Goal: Task Accomplishment & Management: Manage account settings

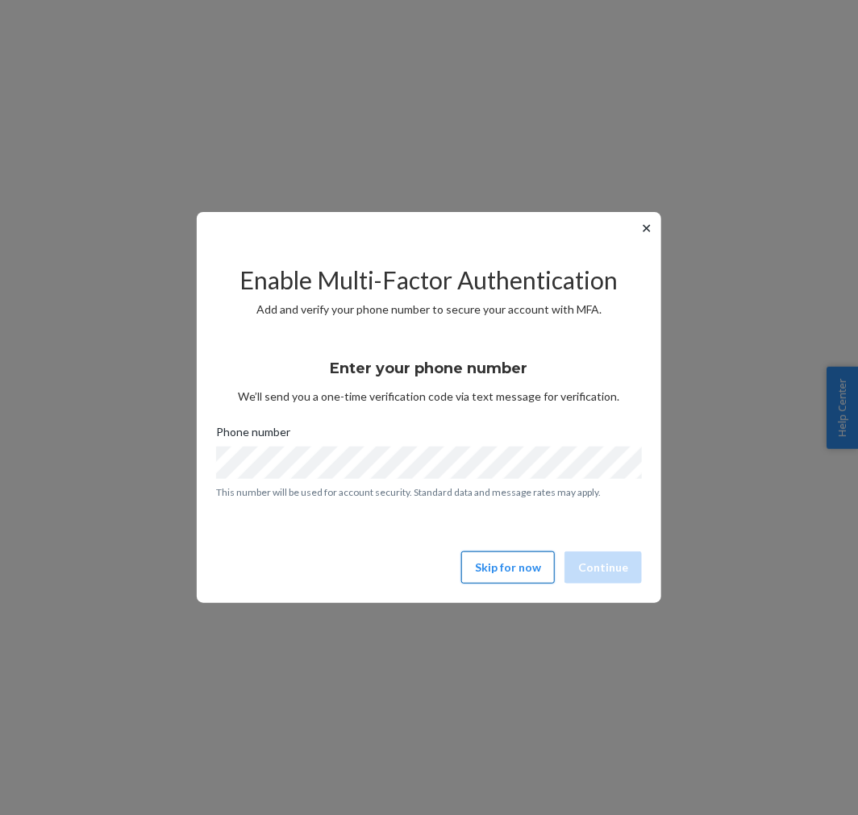
click at [492, 564] on button "Skip for now" at bounding box center [508, 568] width 94 height 32
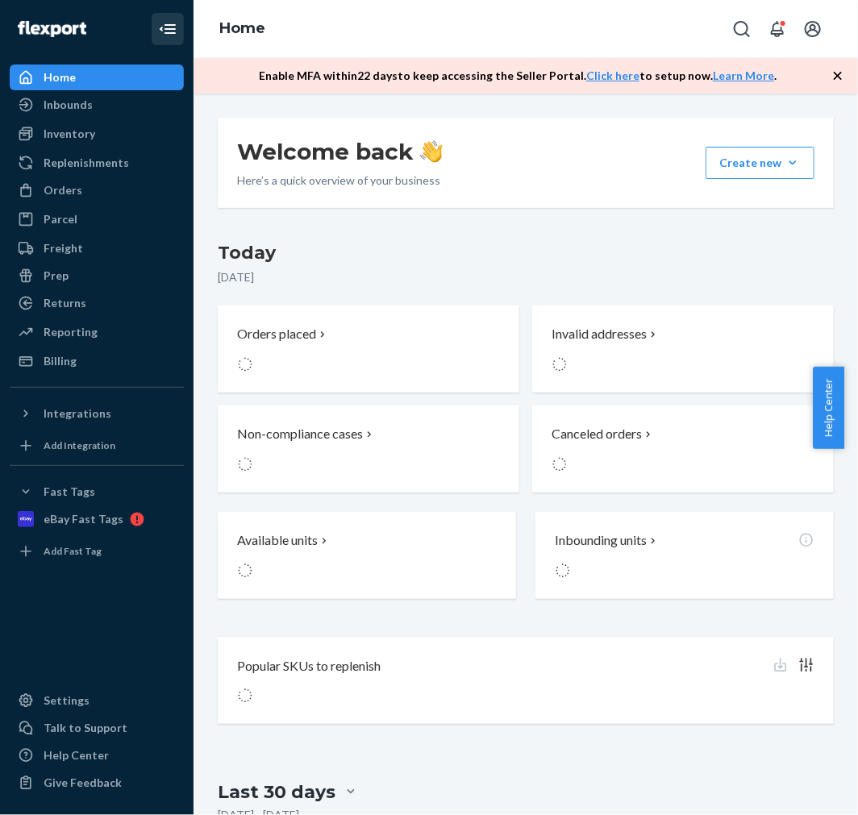
click at [165, 27] on icon "Close Navigation" at bounding box center [167, 28] width 19 height 19
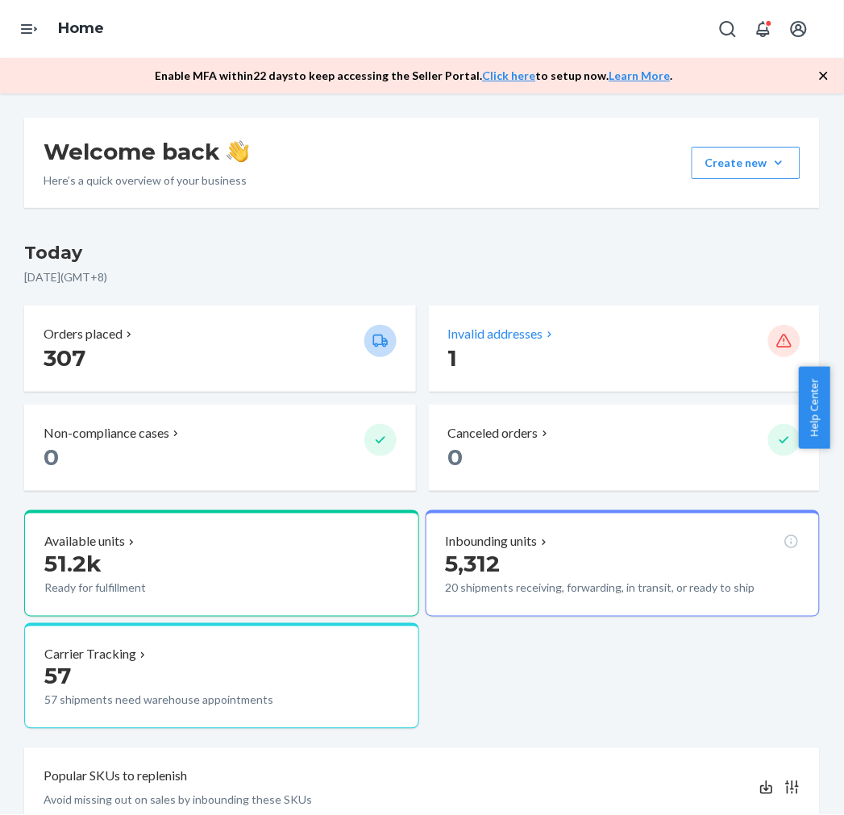
click at [738, 331] on div "Invalid addresses" at bounding box center [602, 334] width 308 height 19
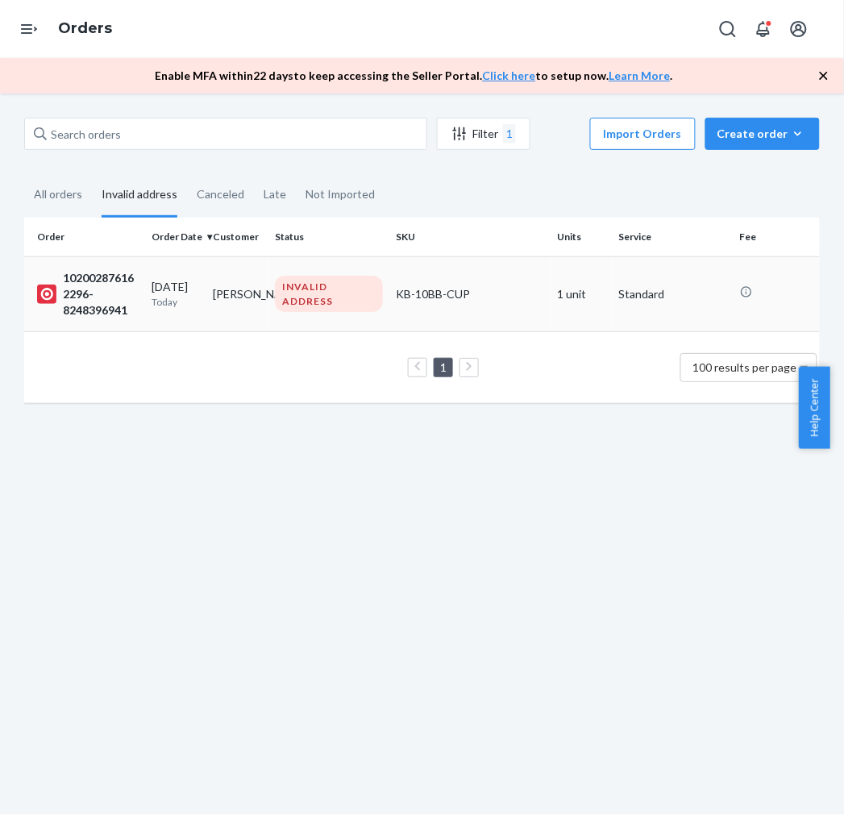
click at [110, 285] on div "102002876162296-8248396941" at bounding box center [88, 294] width 102 height 48
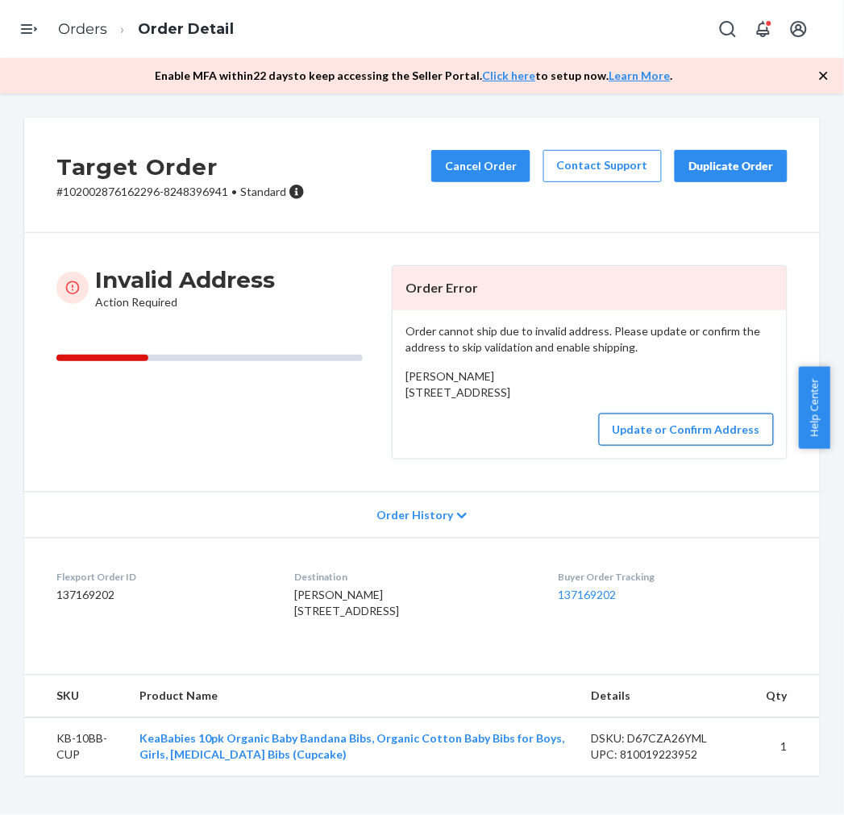
click at [723, 446] on button "Update or Confirm Address" at bounding box center [686, 430] width 175 height 32
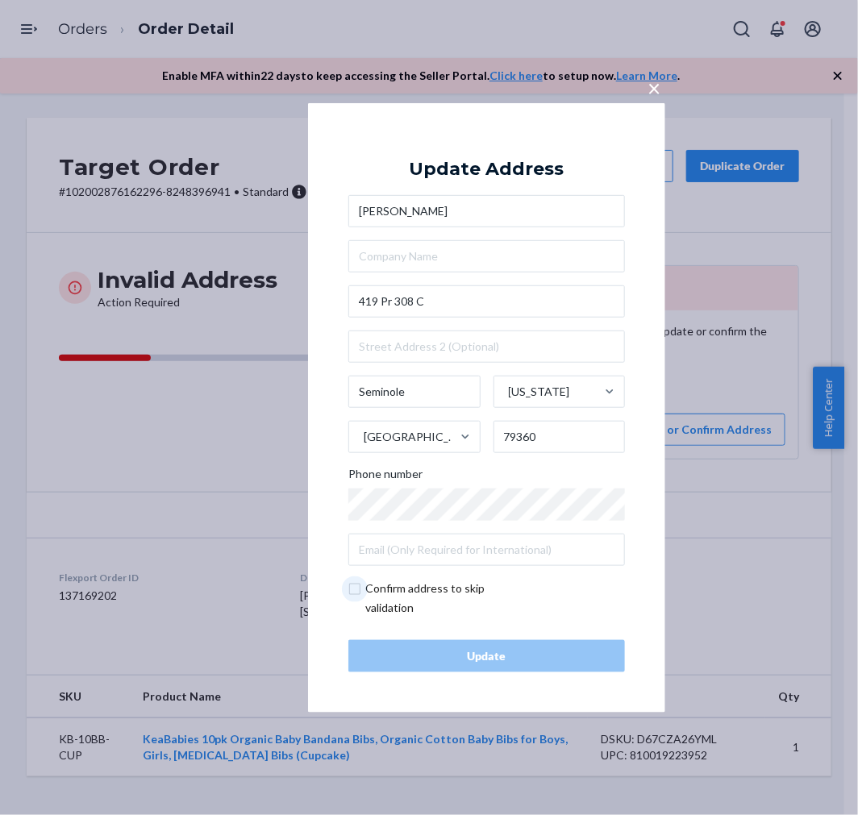
click at [356, 594] on input "checkbox" at bounding box center [441, 598] width 187 height 39
checkbox input "true"
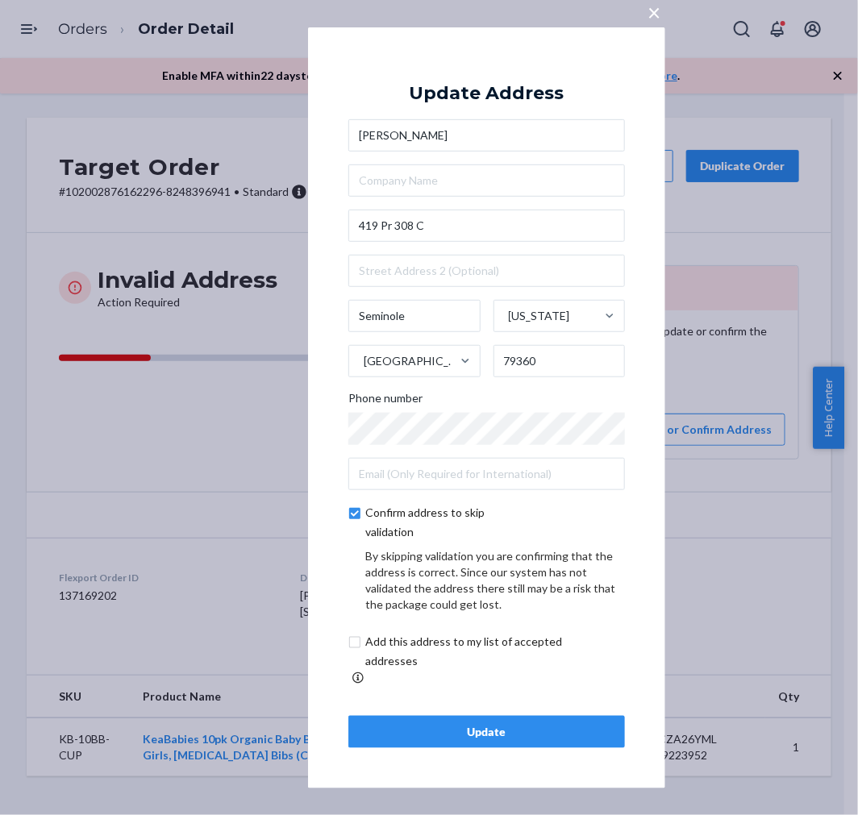
click at [490, 724] on div "Update" at bounding box center [486, 732] width 249 height 16
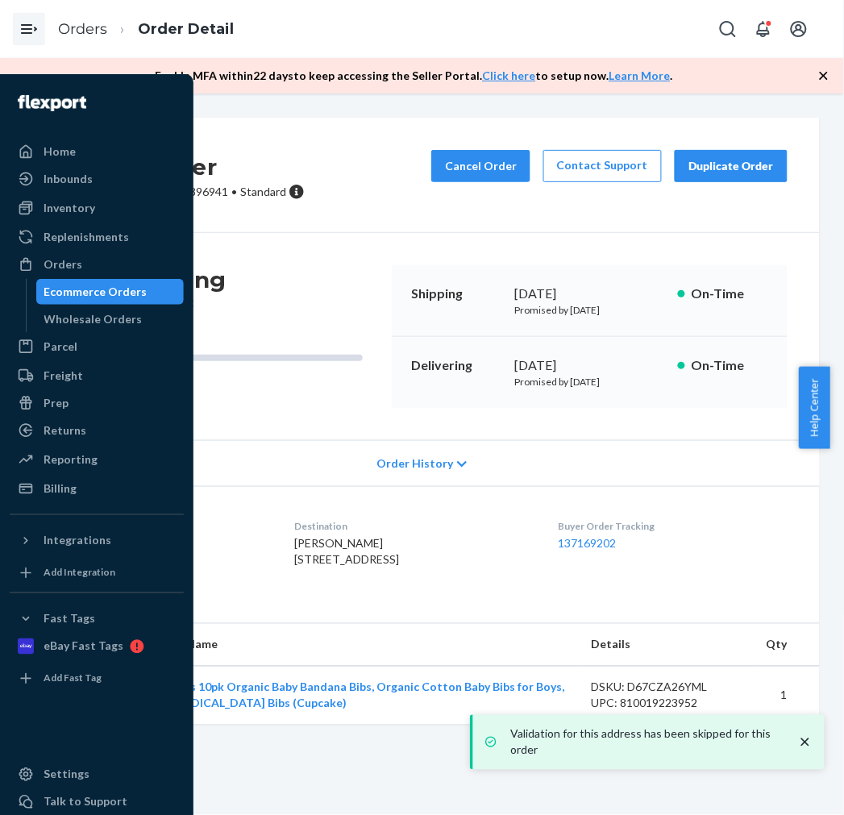
click at [24, 28] on icon "Open Navigation" at bounding box center [26, 29] width 11 height 10
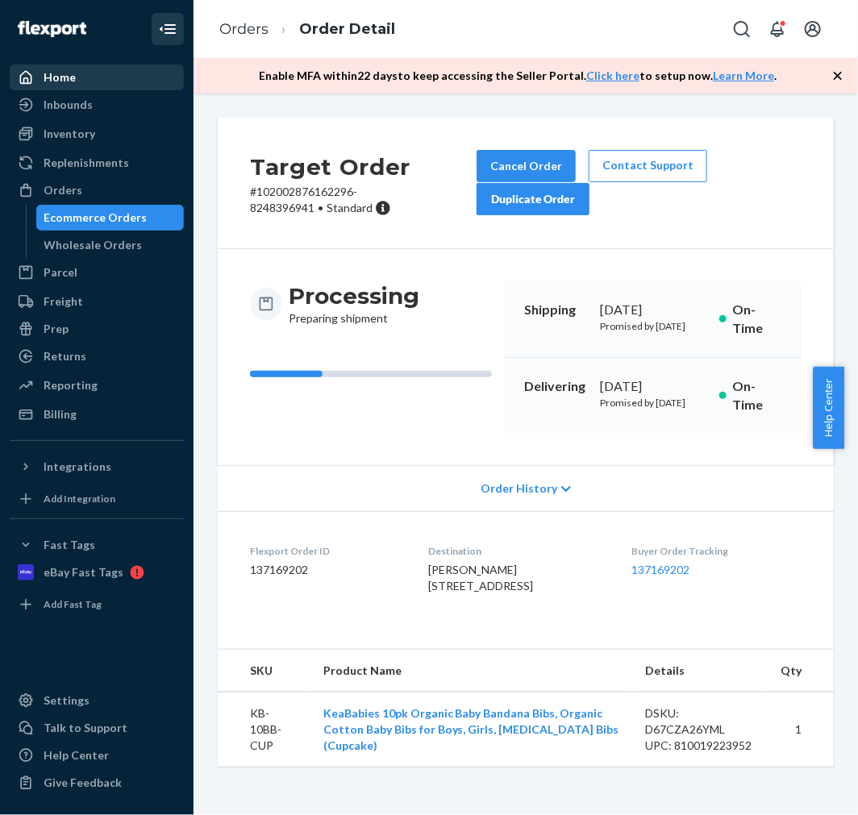
click at [71, 78] on div "Home" at bounding box center [60, 77] width 32 height 16
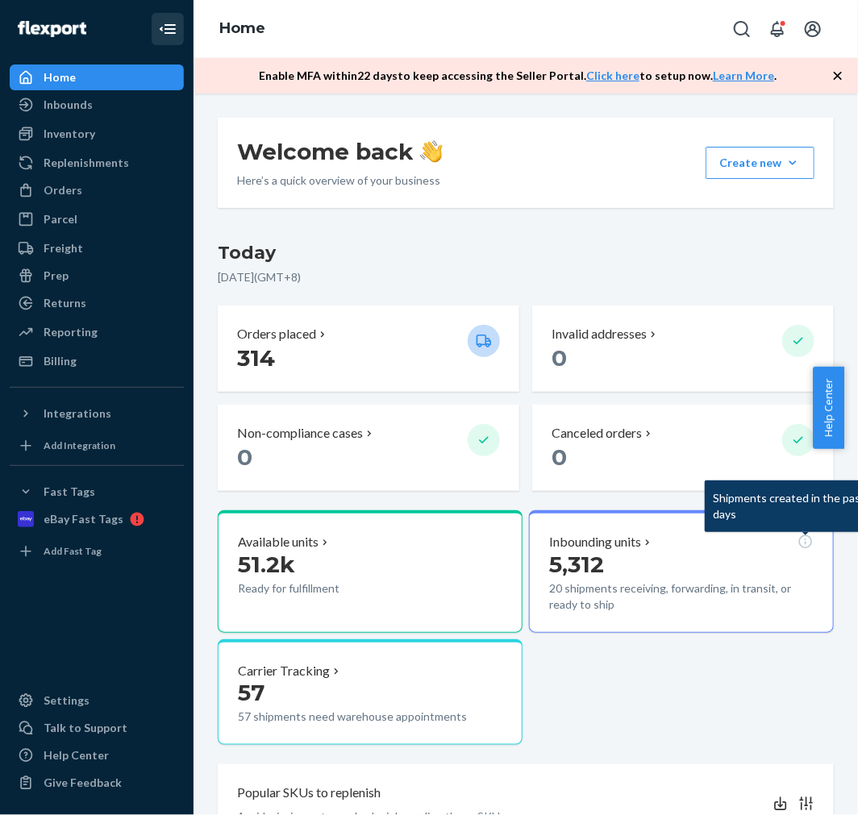
click at [164, 26] on icon "Close Navigation" at bounding box center [167, 28] width 19 height 19
